Goal: Find specific page/section: Find specific page/section

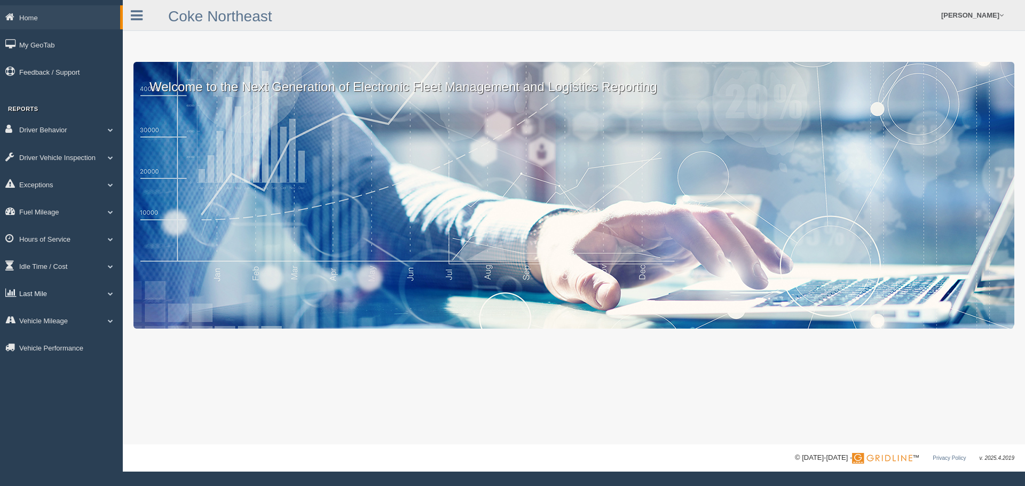
click at [51, 290] on link "Last Mile" at bounding box center [61, 293] width 123 height 24
click at [64, 338] on link "Zone Editor" at bounding box center [69, 337] width 101 height 19
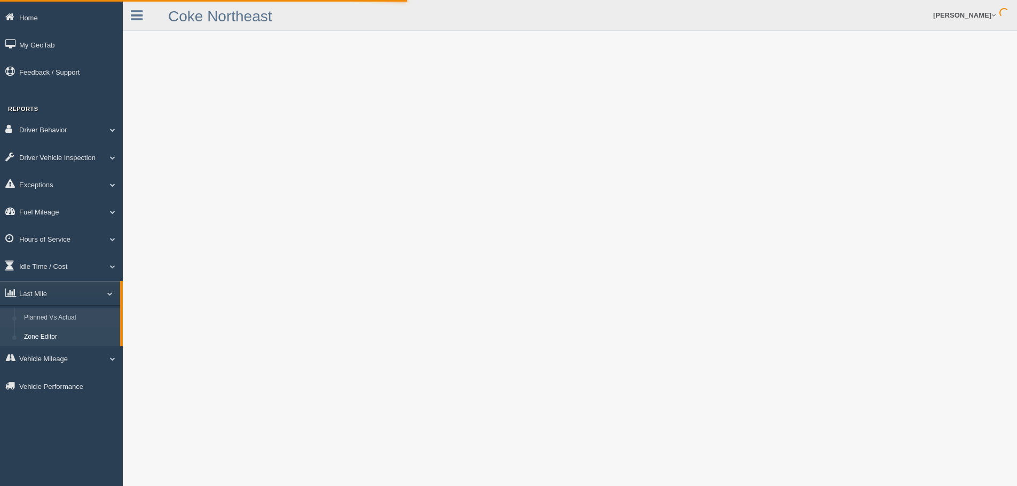
click at [44, 313] on link "Planned Vs Actual" at bounding box center [69, 317] width 101 height 19
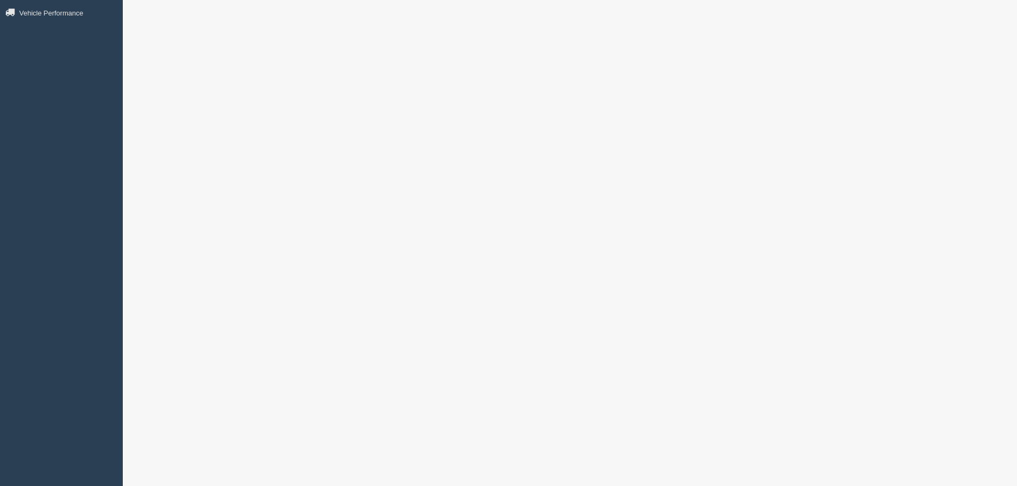
scroll to position [444, 0]
